Goal: Information Seeking & Learning: Learn about a topic

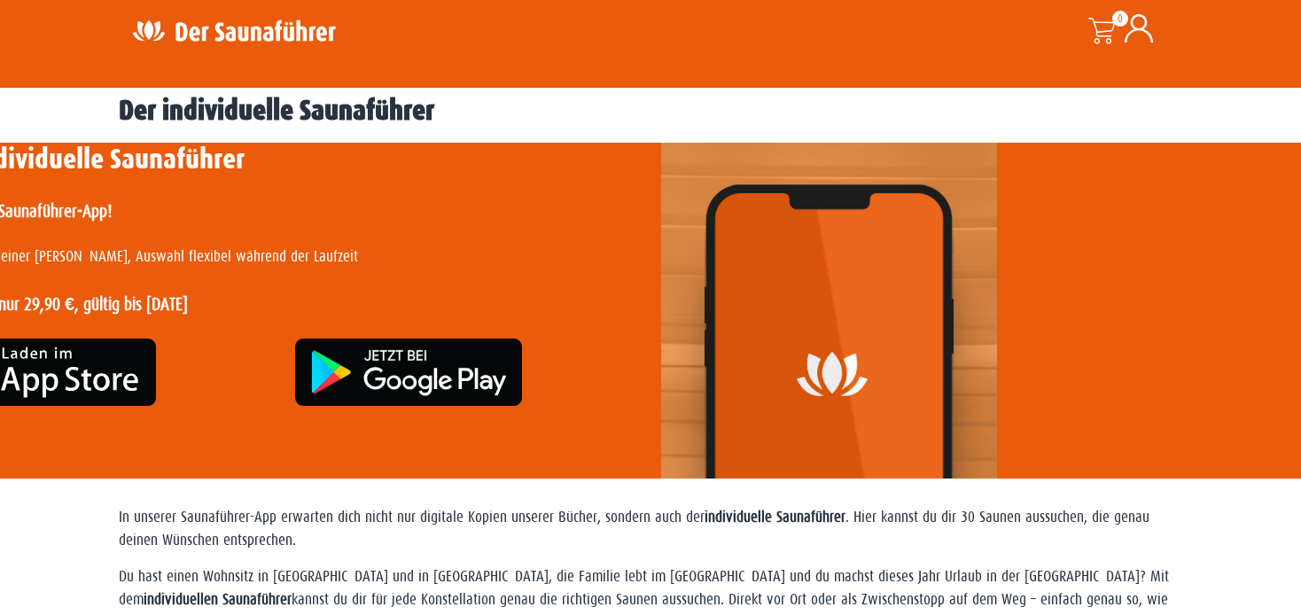
scroll to position [374, 0]
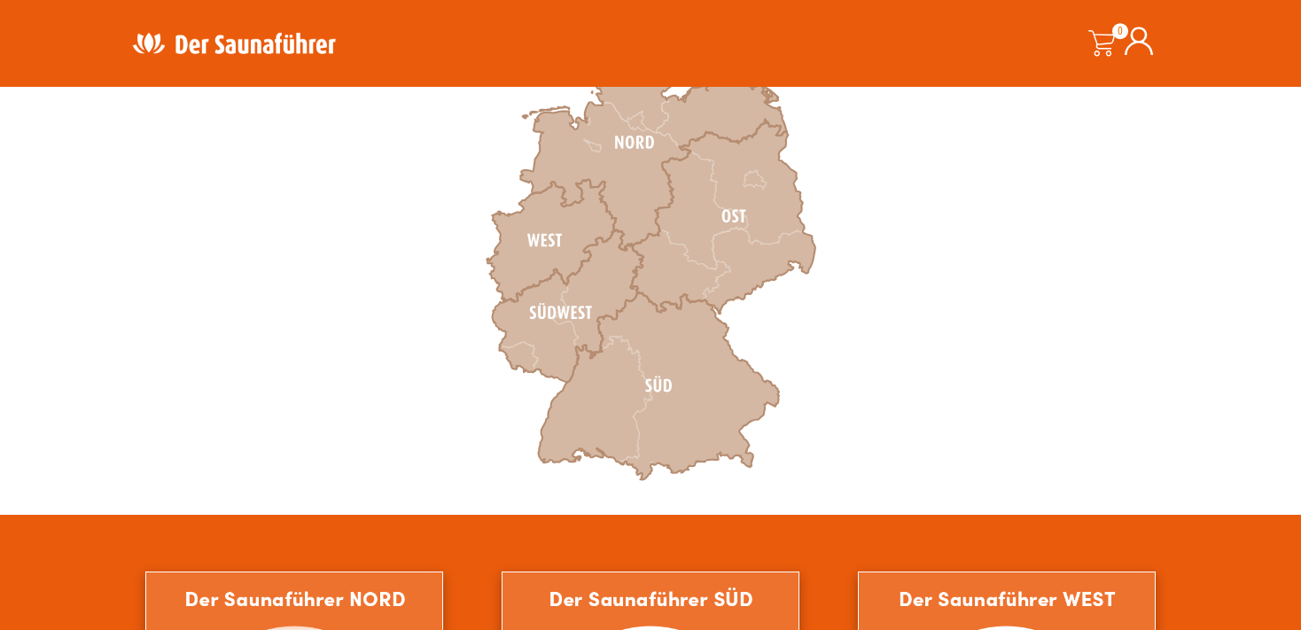
scroll to position [655, 0]
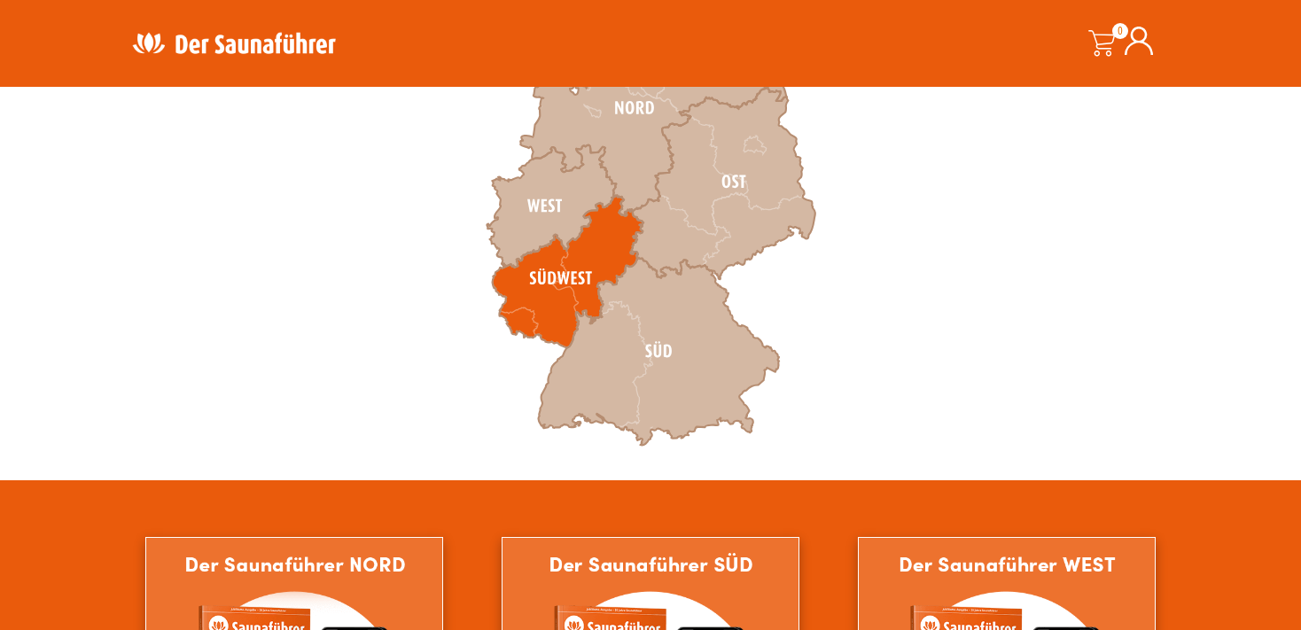
click at [594, 261] on icon at bounding box center [568, 272] width 151 height 152
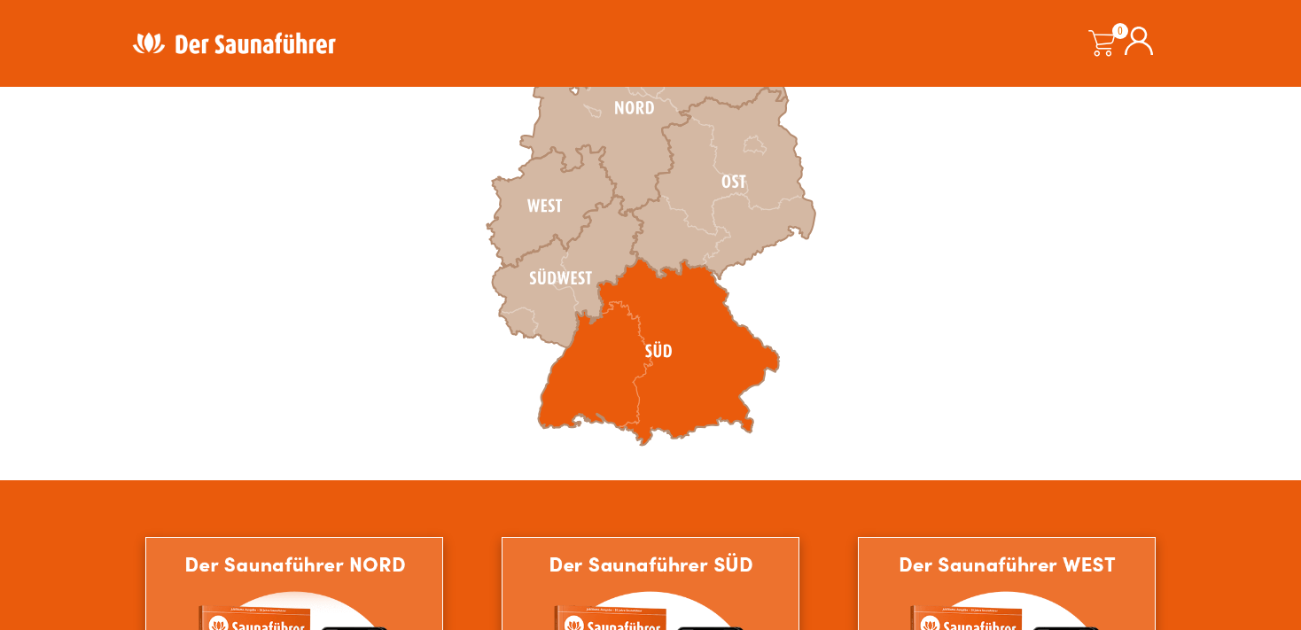
click at [657, 318] on icon at bounding box center [658, 352] width 241 height 188
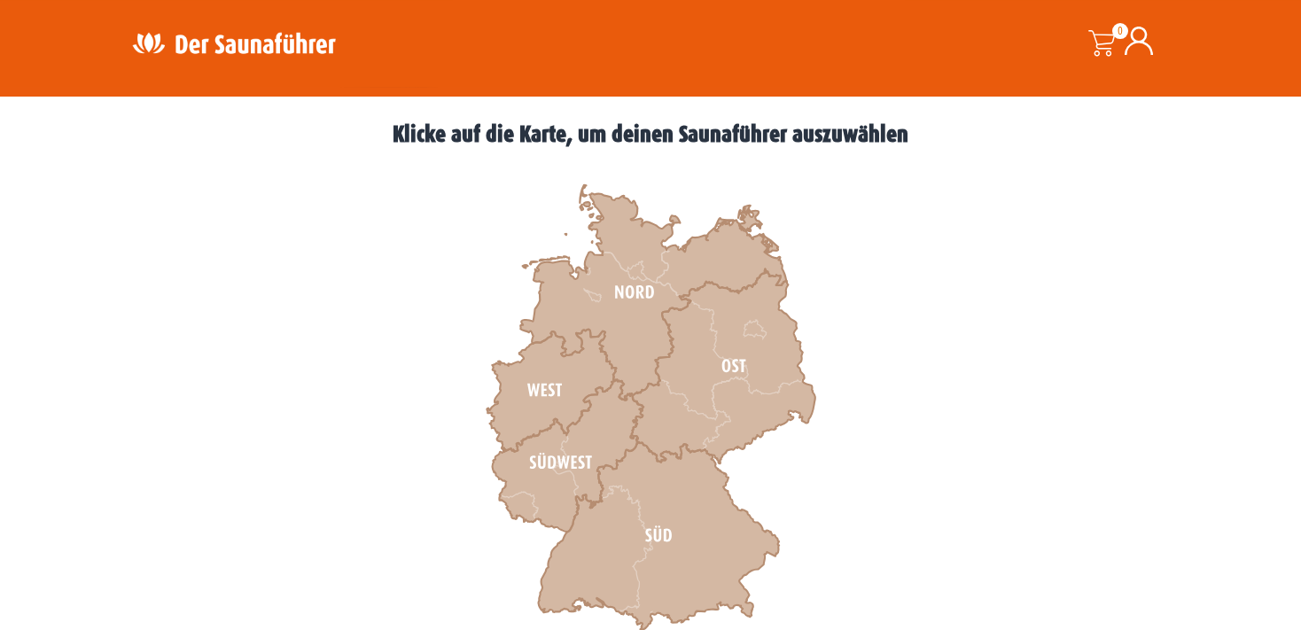
scroll to position [468, 0]
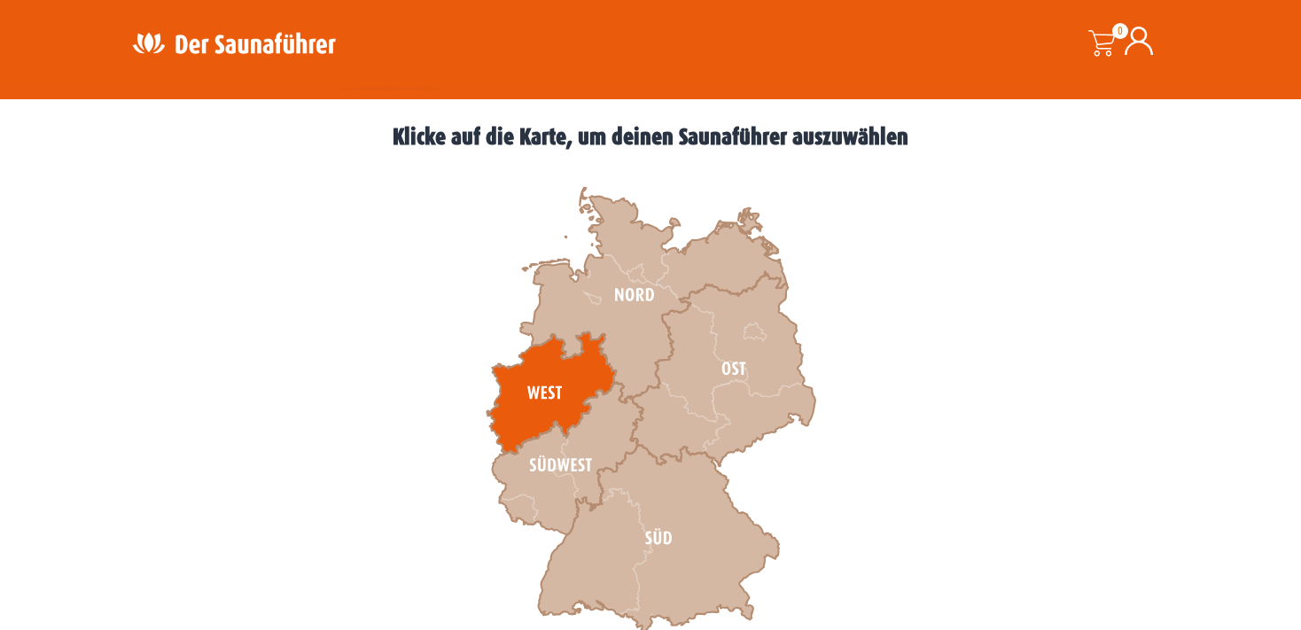
click at [572, 381] on icon at bounding box center [550, 393] width 129 height 122
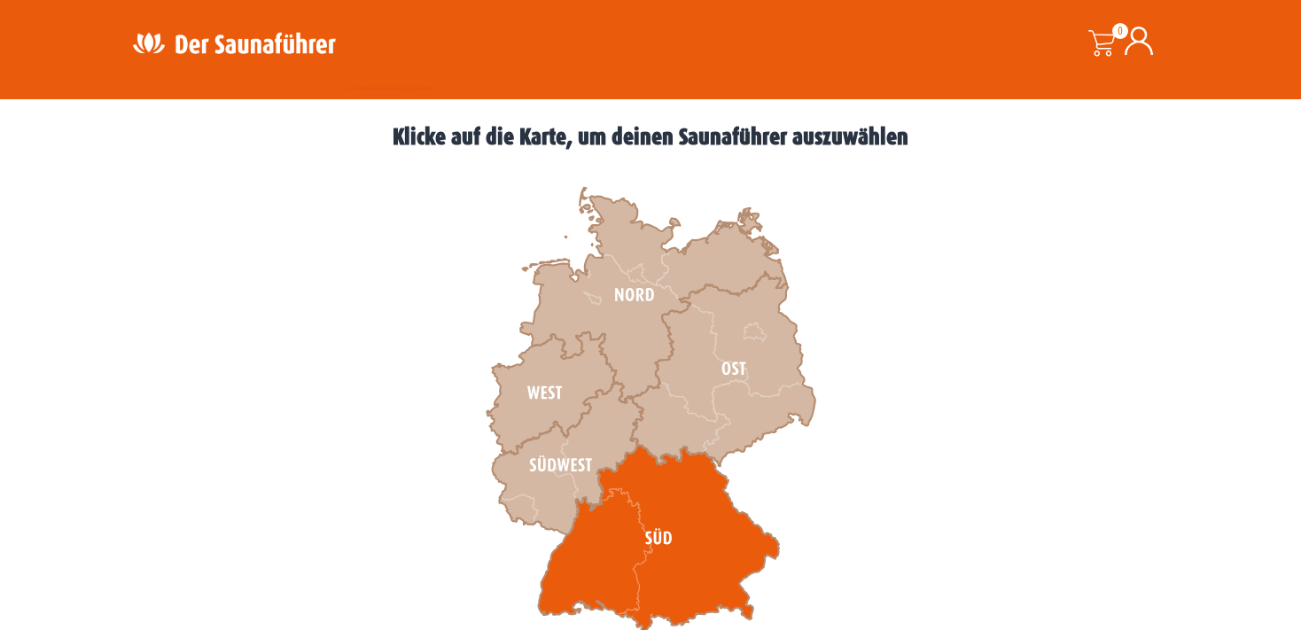
click at [674, 524] on icon at bounding box center [658, 539] width 241 height 188
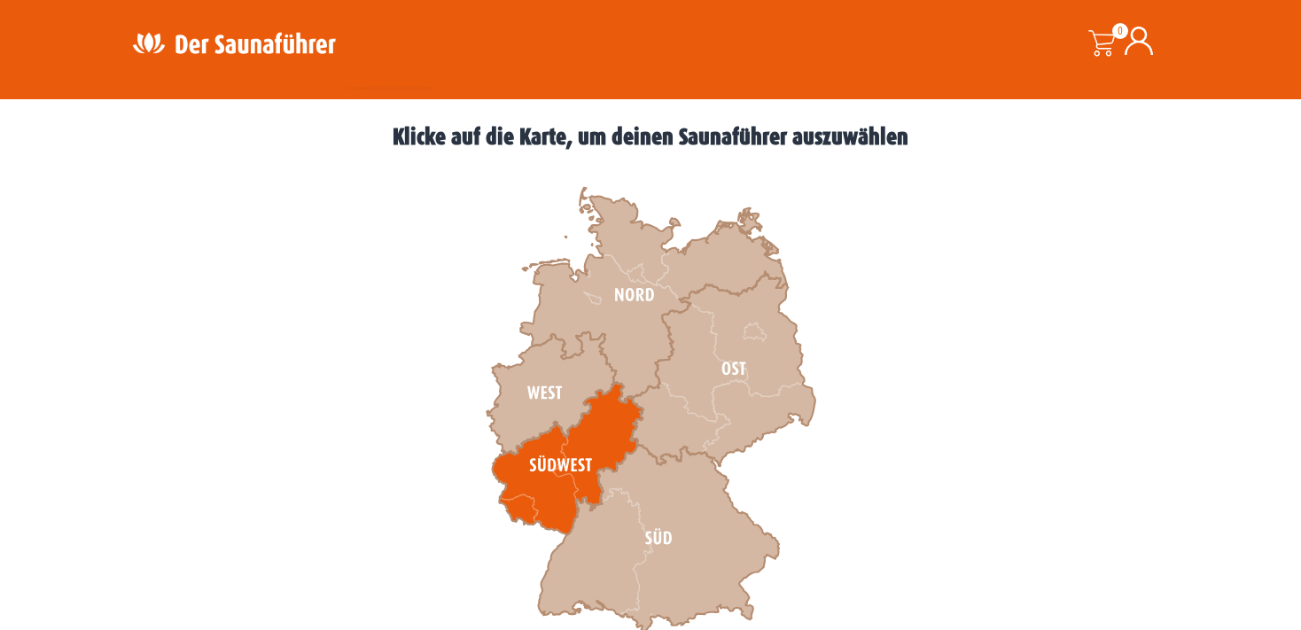
click at [619, 440] on icon at bounding box center [568, 459] width 151 height 152
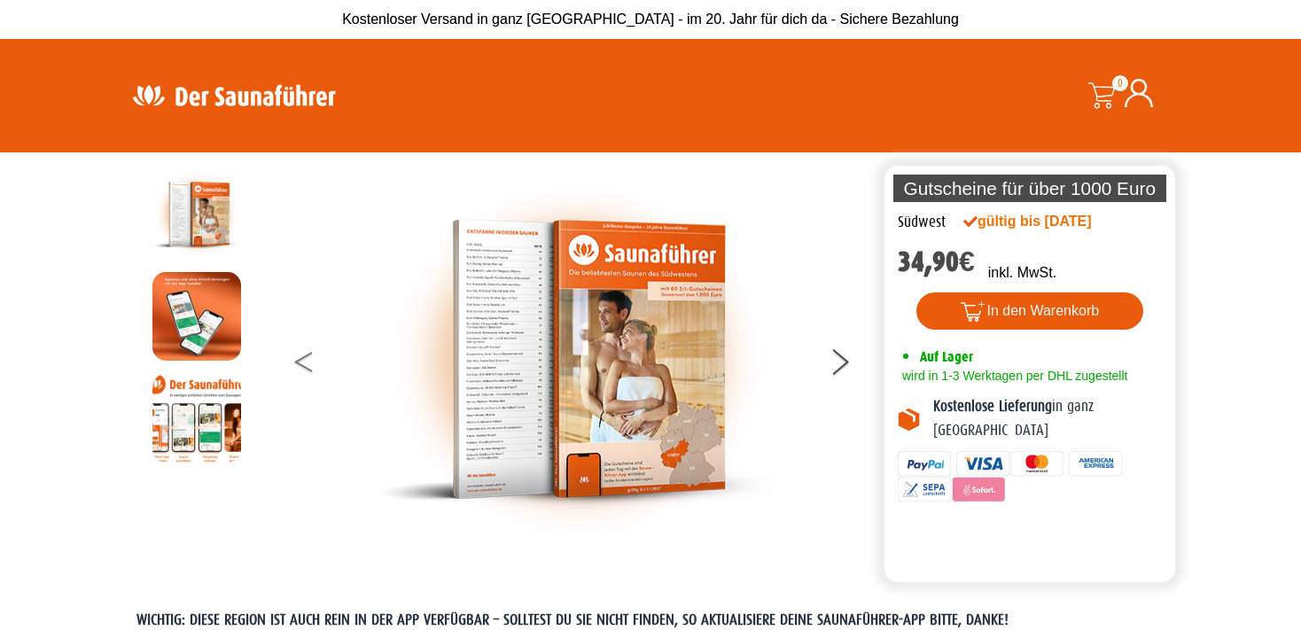
click at [301, 350] on button at bounding box center [317, 365] width 44 height 44
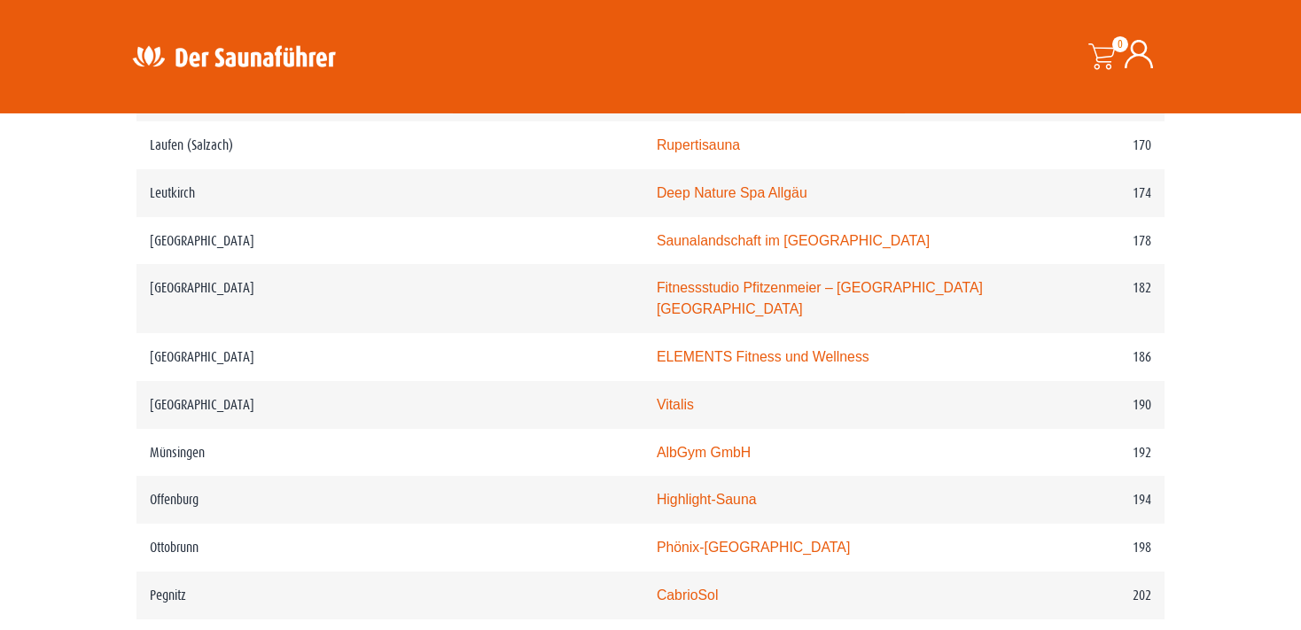
scroll to position [2807, 0]
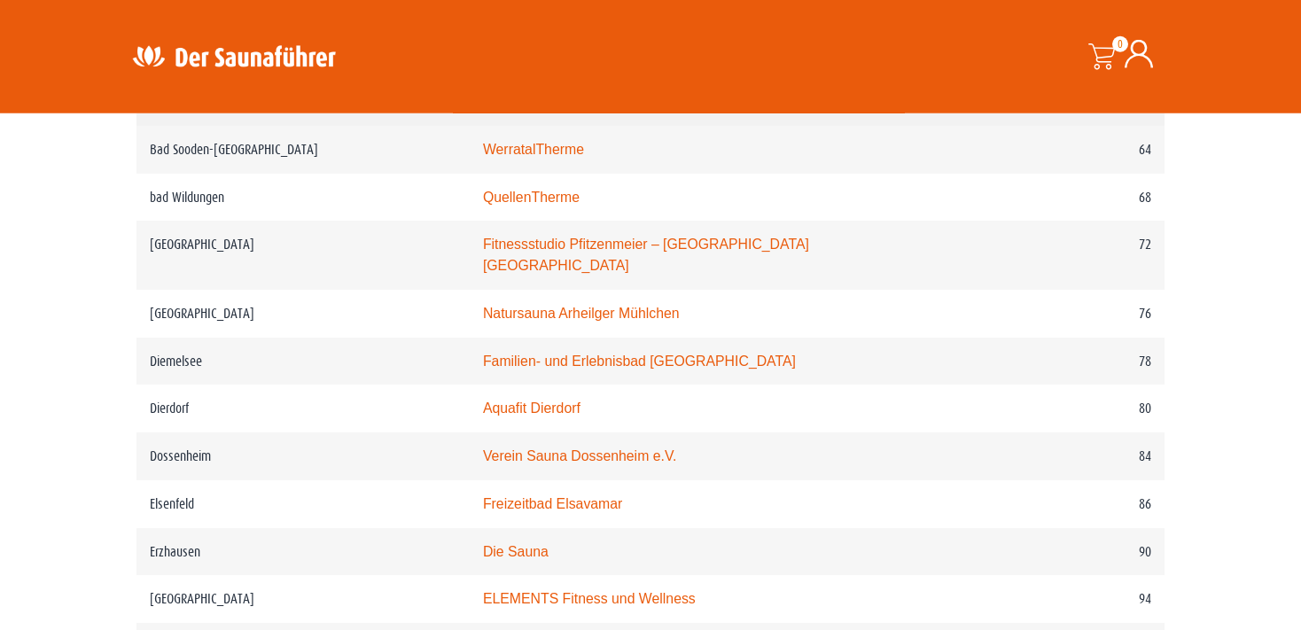
scroll to position [1404, 0]
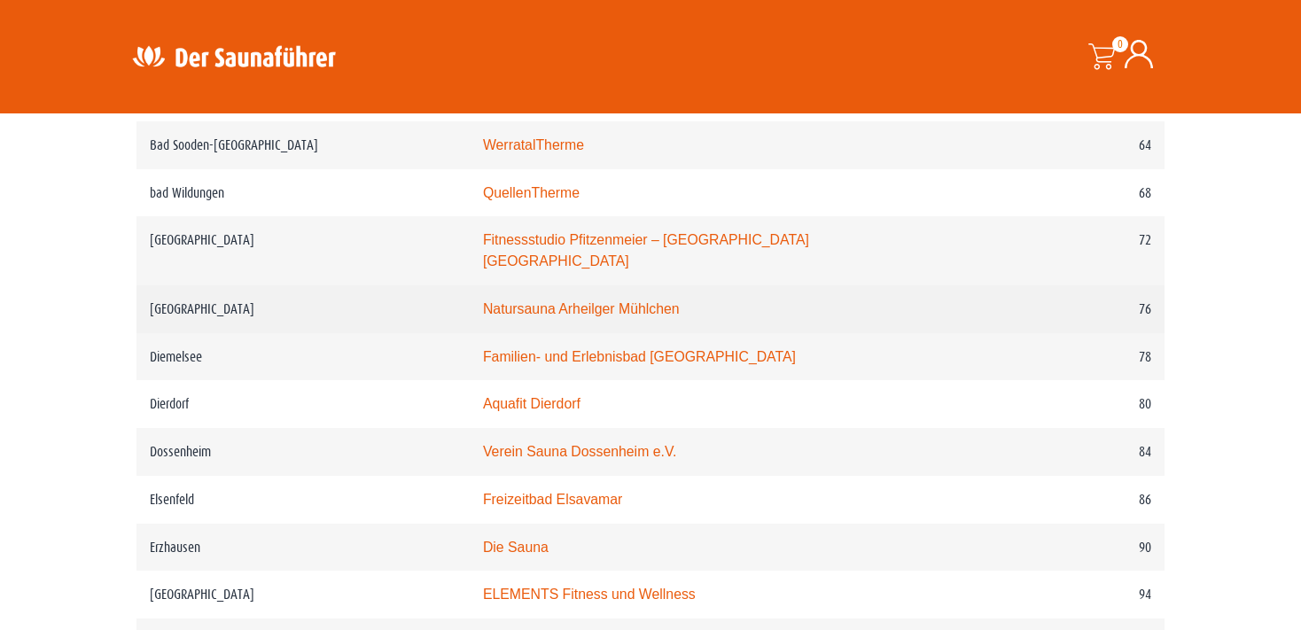
click at [585, 316] on link "Natursauna Arheilger Mühlchen" at bounding box center [581, 308] width 197 height 15
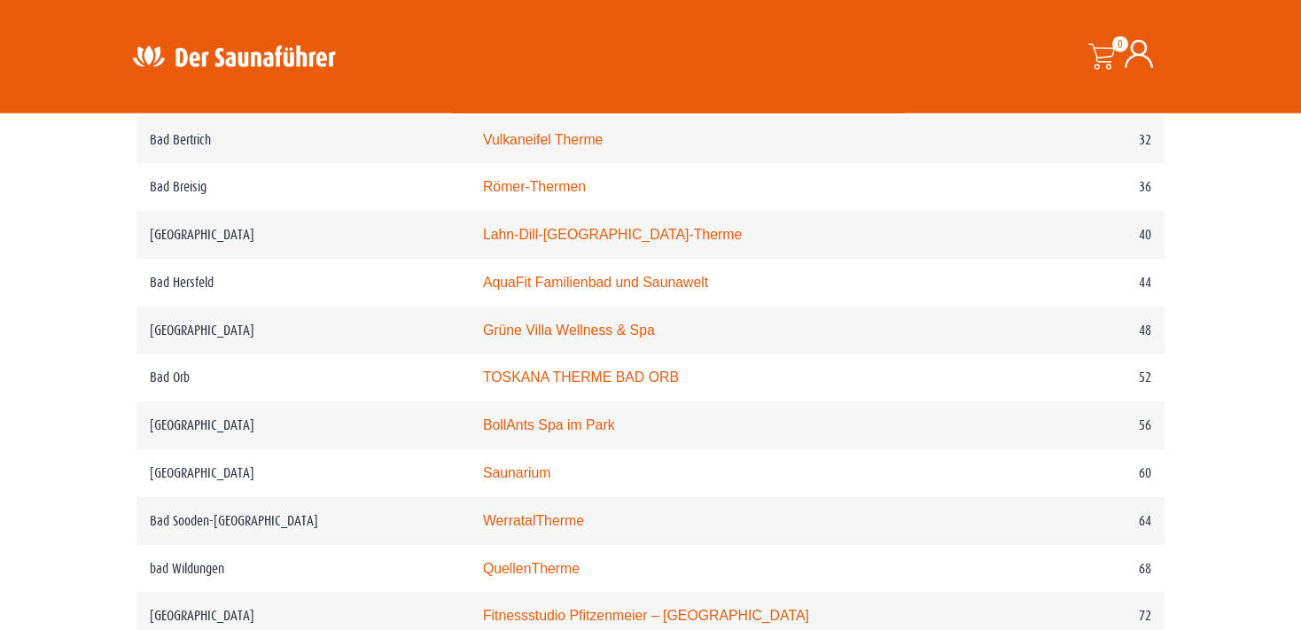
scroll to position [1029, 0]
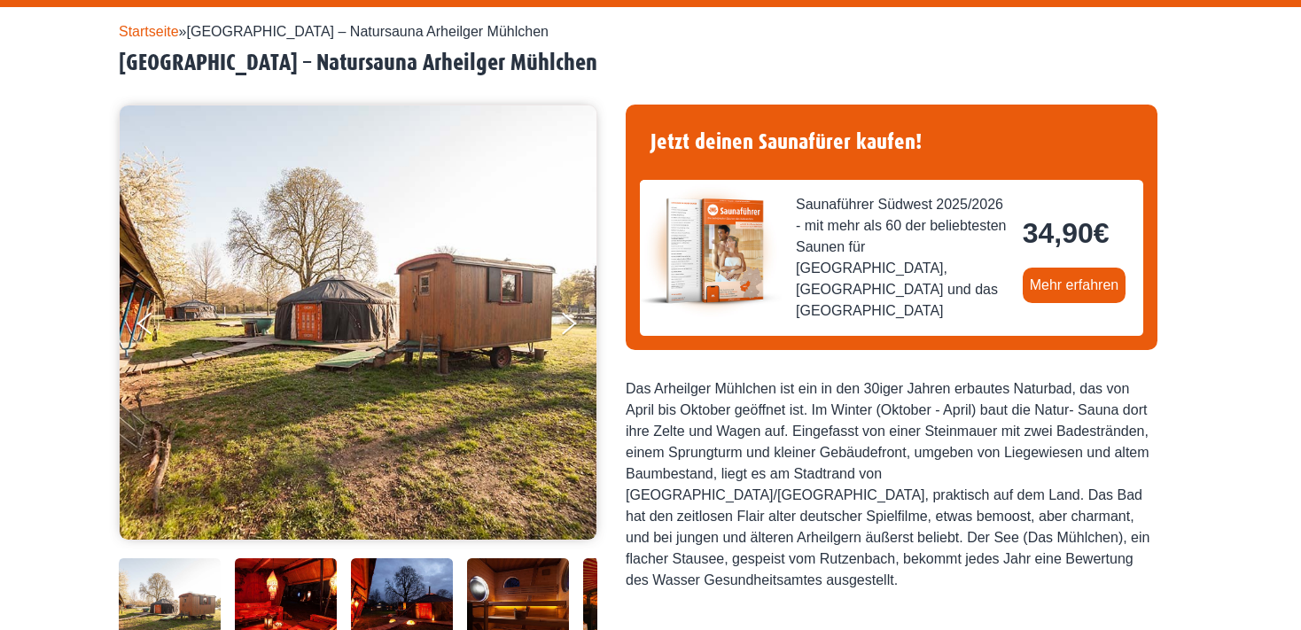
scroll to position [187, 0]
